Goal: Communication & Community: Answer question/provide support

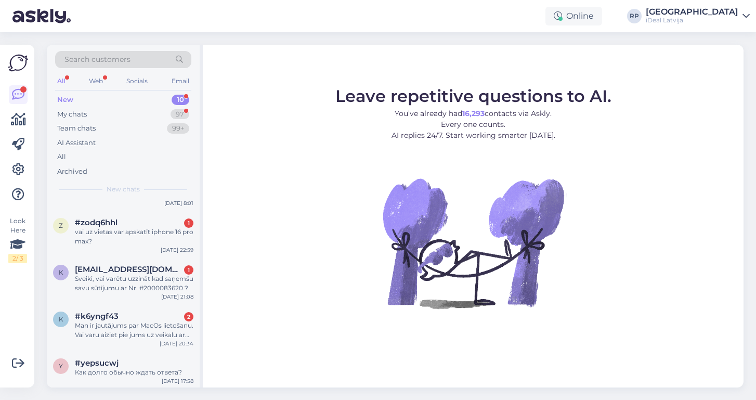
scroll to position [260, 0]
click at [141, 108] on div "My chats 97" at bounding box center [123, 114] width 136 height 15
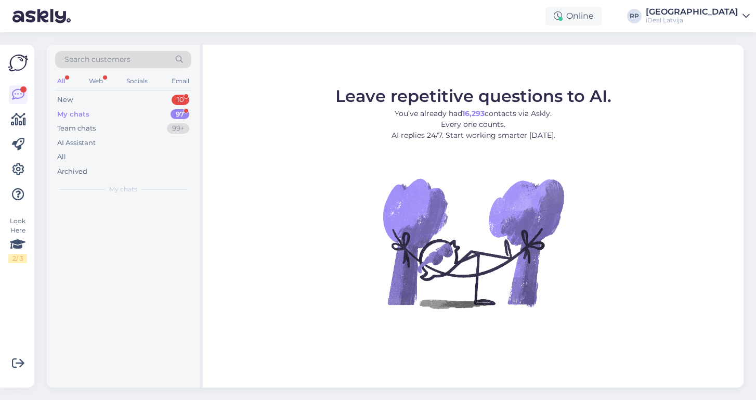
scroll to position [0, 0]
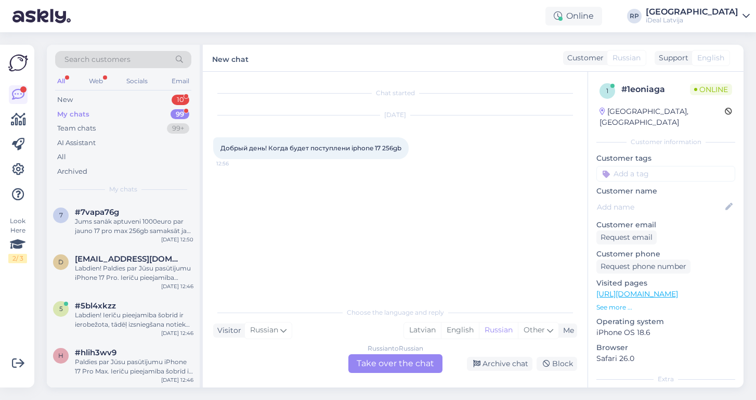
click at [387, 364] on div "Russian to Russian Take over the chat" at bounding box center [395, 363] width 94 height 19
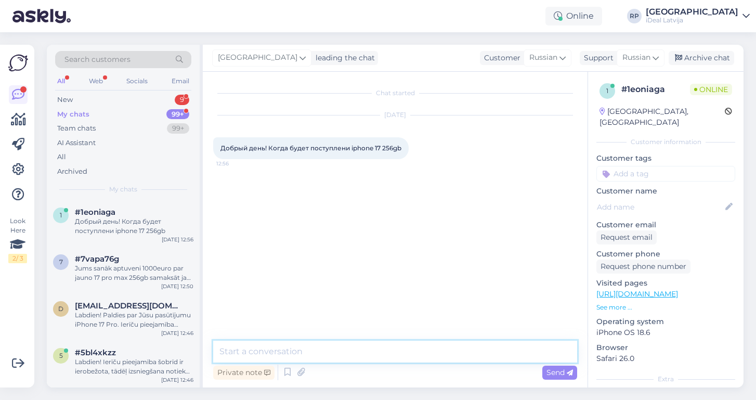
click at [252, 351] on textarea at bounding box center [395, 351] width 364 height 22
click at [646, 54] on span "Russian" at bounding box center [636, 57] width 28 height 11
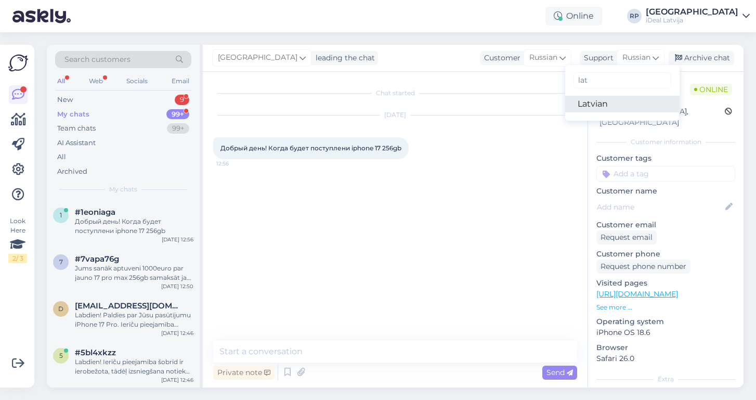
type input "lat"
click at [601, 104] on link "Latvian" at bounding box center [622, 104] width 114 height 17
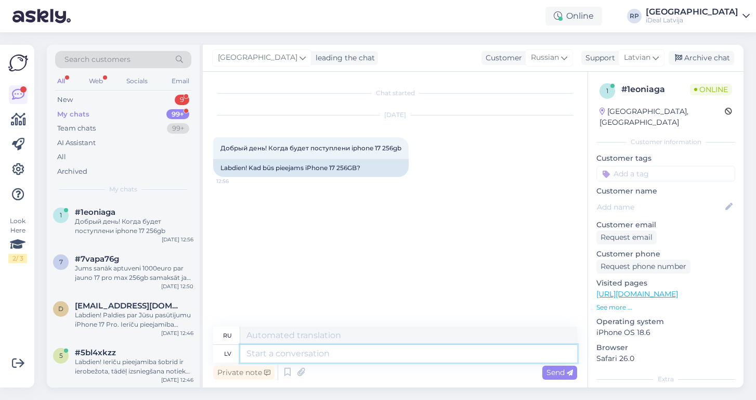
click at [280, 354] on textarea at bounding box center [408, 353] width 337 height 18
paste textarea "Labdien! Paldies par Jūsu pasūtījumu iPhone 17 Pro Max. Ierīču pieejamība šobrī…"
type textarea "Labdien! Paldies par Jūsu pasūtījumu iPhone 17 Pro Max. Ierīču pieejamība šobrī…"
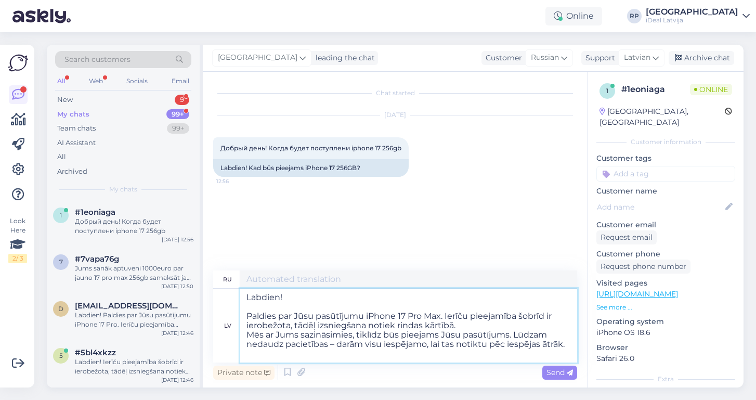
type textarea "Здравствуйте! Благодарим вас за заказ iPhone 17 Pro Max. В настоящее время коли…"
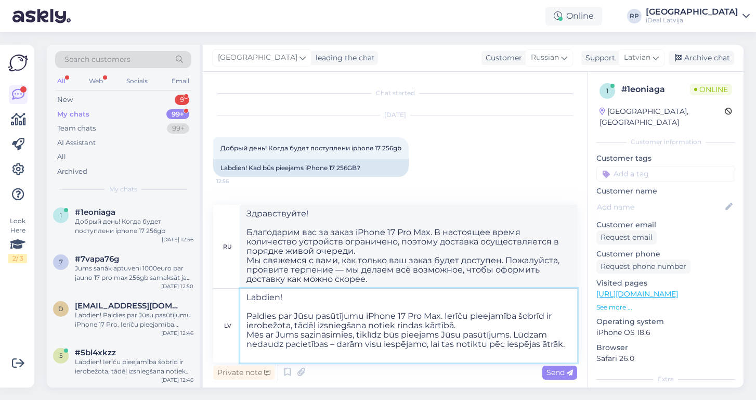
drag, startPoint x: 446, startPoint y: 314, endPoint x: 241, endPoint y: 311, distance: 204.7
click at [241, 311] on textarea "Labdien! Paldies par Jūsu pasūtījumu iPhone 17 Pro Max. Ierīču pieejamība šobrī…" at bounding box center [408, 325] width 337 height 74
type textarea "Labdien! Ierīču pieejamība šobrīd ir ierobežota, tādēļ izsniegšana notiek rinda…"
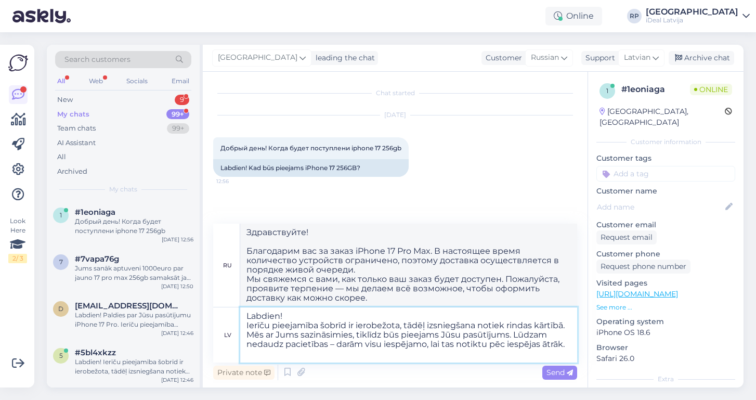
type textarea "Здравствуйте! Доступность устройств в настоящее время ограничена, поэтому доста…"
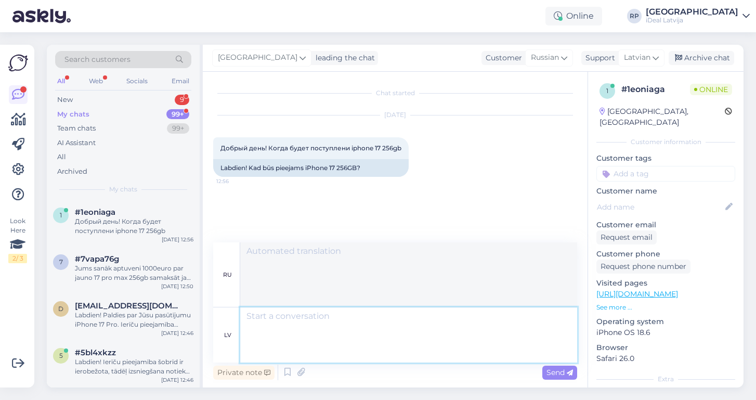
scroll to position [46, 0]
